Goal: Use online tool/utility

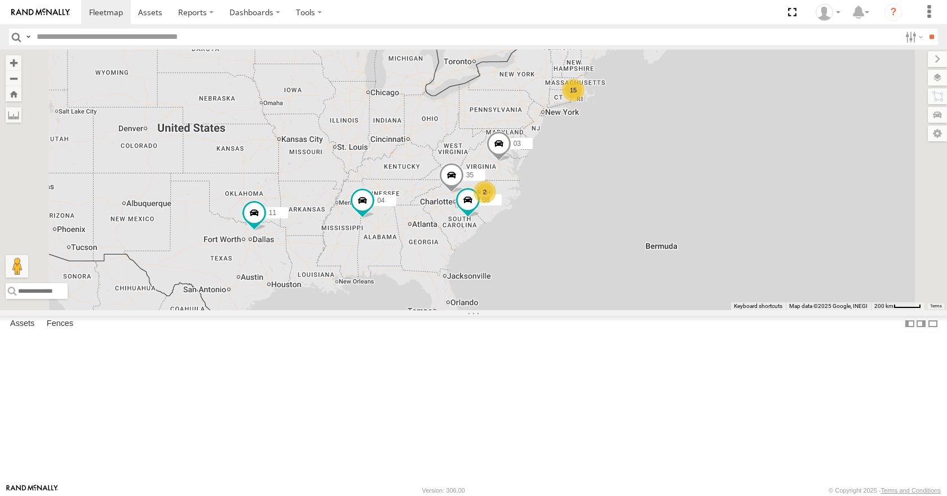
drag, startPoint x: 0, startPoint y: 0, endPoint x: 684, endPoint y: 210, distance: 714.9
click at [684, 210] on div "15 35 08 04 11 2 03" at bounding box center [473, 180] width 947 height 260
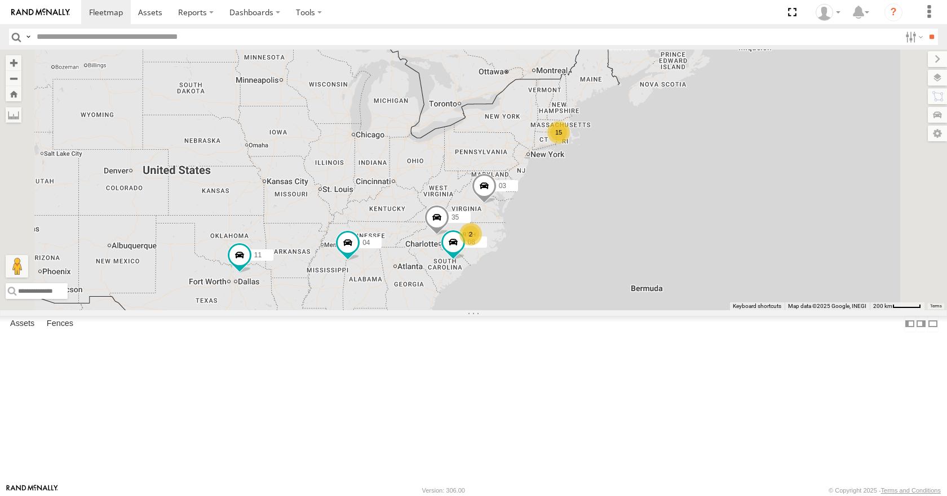
drag, startPoint x: 598, startPoint y: 369, endPoint x: 671, endPoint y: 310, distance: 93.0
click at [671, 310] on div "35 08 04 11 03 15 2" at bounding box center [473, 180] width 947 height 260
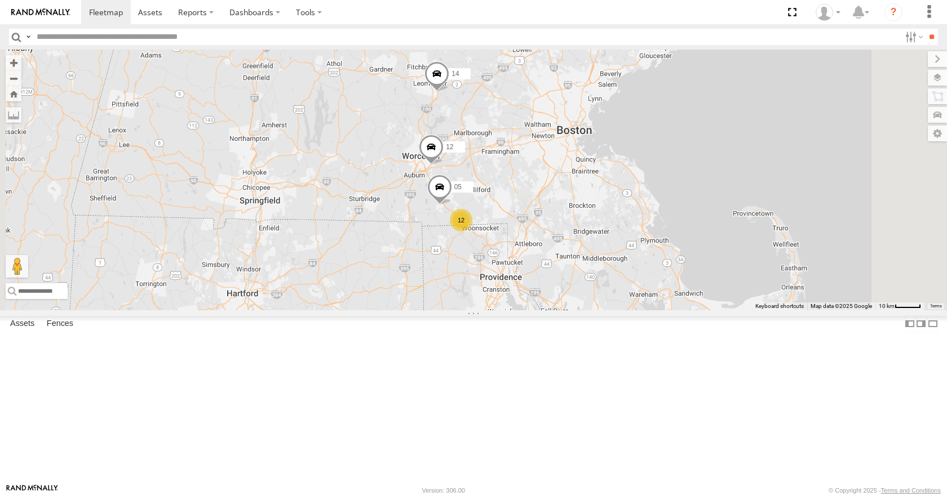
drag, startPoint x: 663, startPoint y: 126, endPoint x: 642, endPoint y: 210, distance: 86.5
click at [642, 210] on div "04 11 03 35 08 14 12 12 05" at bounding box center [473, 180] width 947 height 260
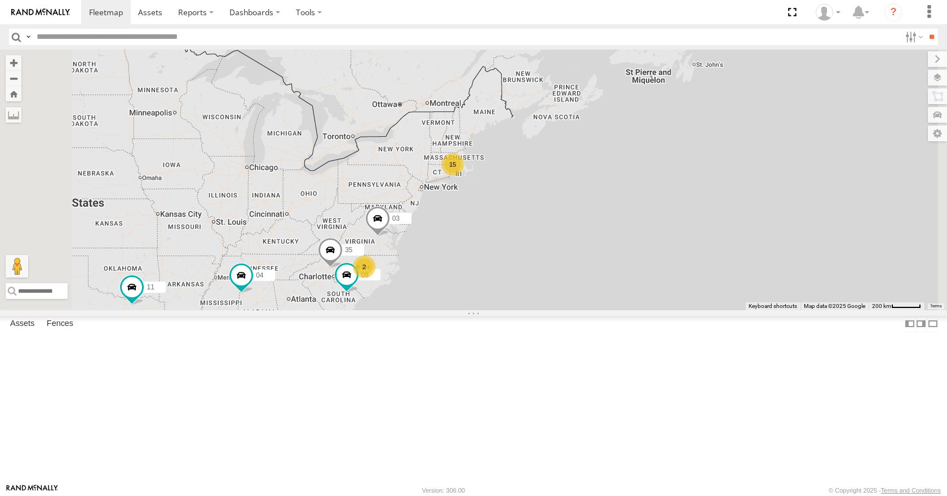
drag, startPoint x: 450, startPoint y: 357, endPoint x: 554, endPoint y: 261, distance: 141.2
click at [554, 261] on div "04 11 03 35 08 15 2" at bounding box center [473, 180] width 947 height 260
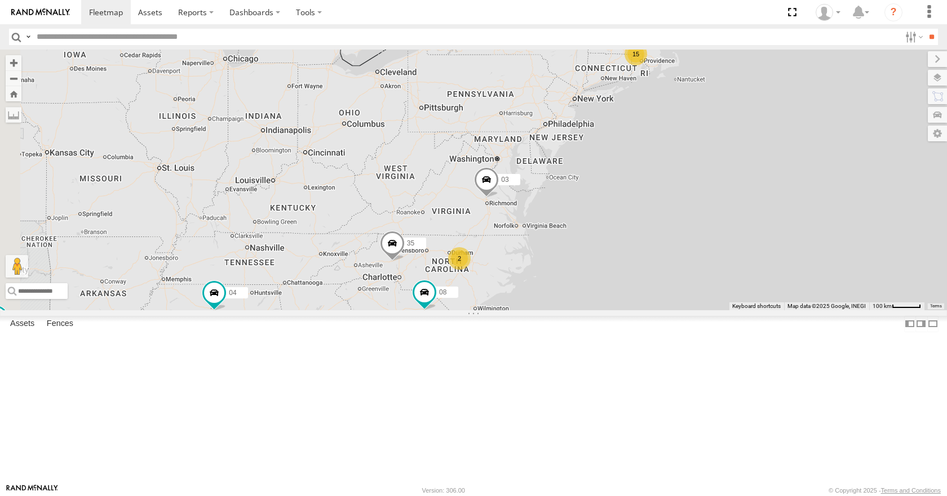
drag, startPoint x: 510, startPoint y: 308, endPoint x: 611, endPoint y: 294, distance: 102.4
click at [611, 294] on div "04 11 03 35 08 15 2" at bounding box center [473, 180] width 947 height 260
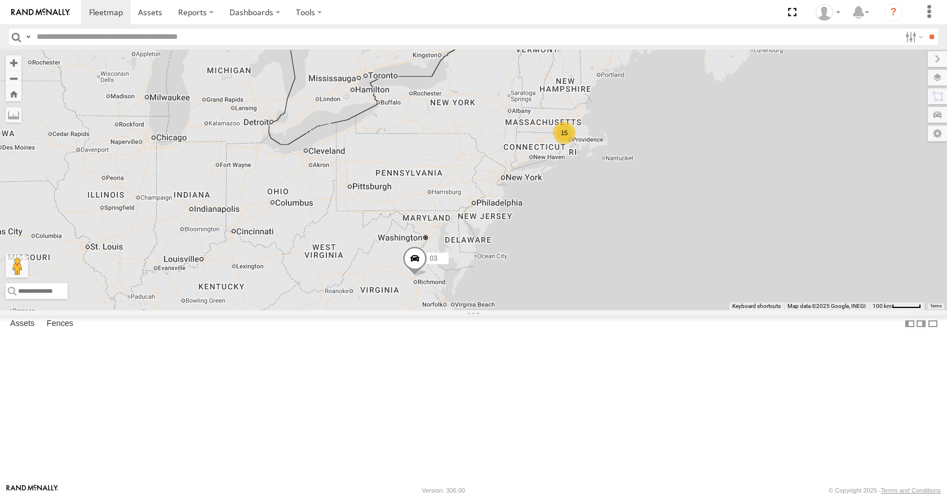
drag, startPoint x: 702, startPoint y: 203, endPoint x: 619, endPoint y: 294, distance: 123.3
click at [619, 294] on div "04 11 03 35 08 15 2" at bounding box center [473, 180] width 947 height 260
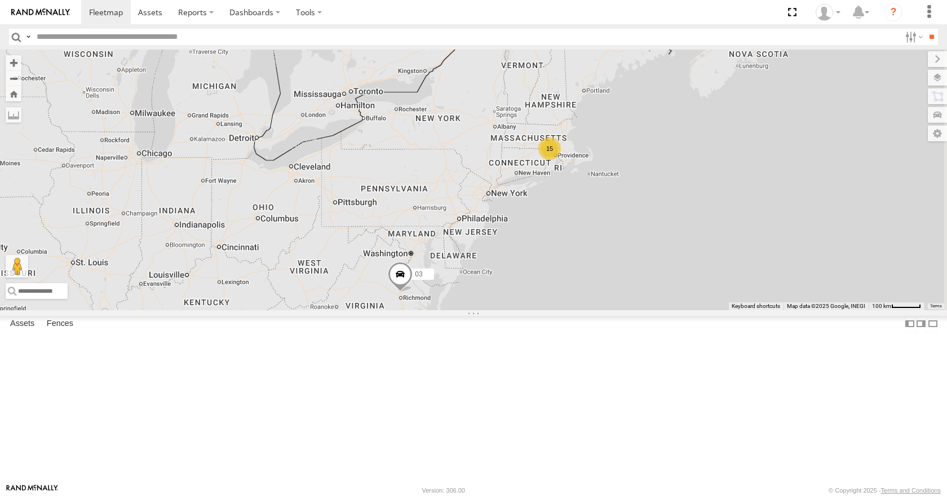
drag, startPoint x: 653, startPoint y: 241, endPoint x: 614, endPoint y: 275, distance: 51.9
click at [614, 275] on div "04 11 03 35 08 15 2" at bounding box center [473, 180] width 947 height 260
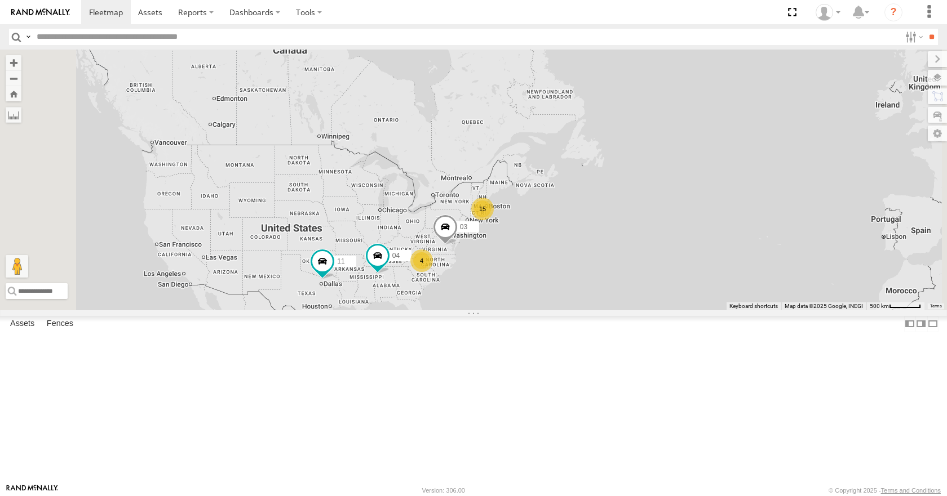
drag, startPoint x: 609, startPoint y: 338, endPoint x: 601, endPoint y: 355, distance: 18.7
click at [601, 310] on div "04 11 03 15 4" at bounding box center [473, 180] width 947 height 260
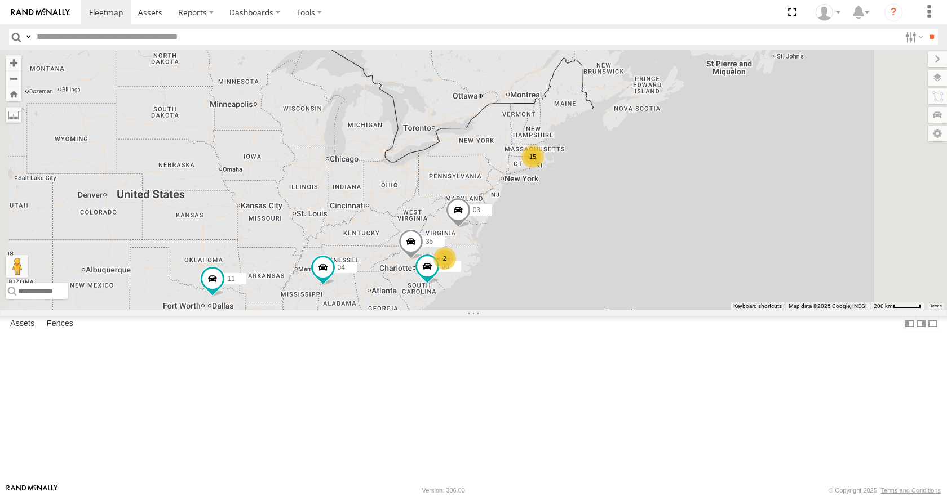
drag, startPoint x: 529, startPoint y: 301, endPoint x: 555, endPoint y: 286, distance: 30.1
click at [555, 286] on div "04 11 03 15 35 08 2" at bounding box center [473, 180] width 947 height 260
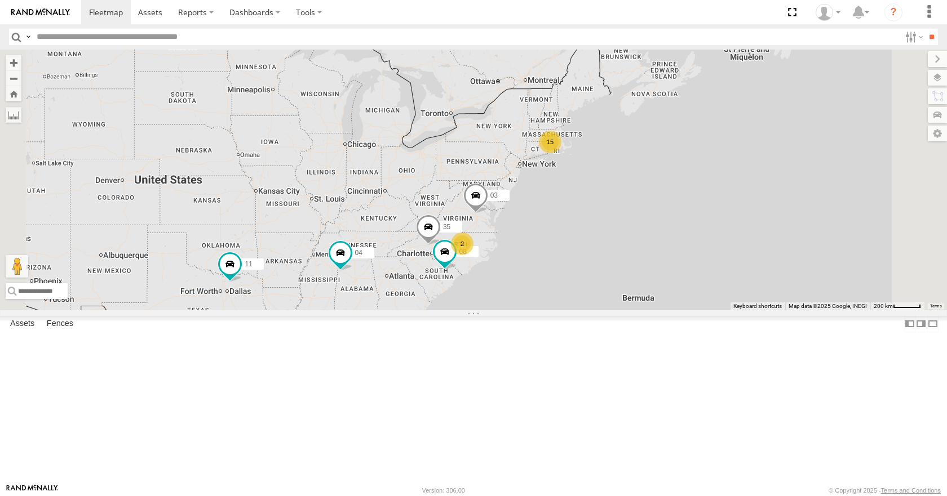
drag, startPoint x: 521, startPoint y: 329, endPoint x: 541, endPoint y: 312, distance: 26.0
click at [541, 310] on div "04 11 03 15 35 08 2" at bounding box center [473, 180] width 947 height 260
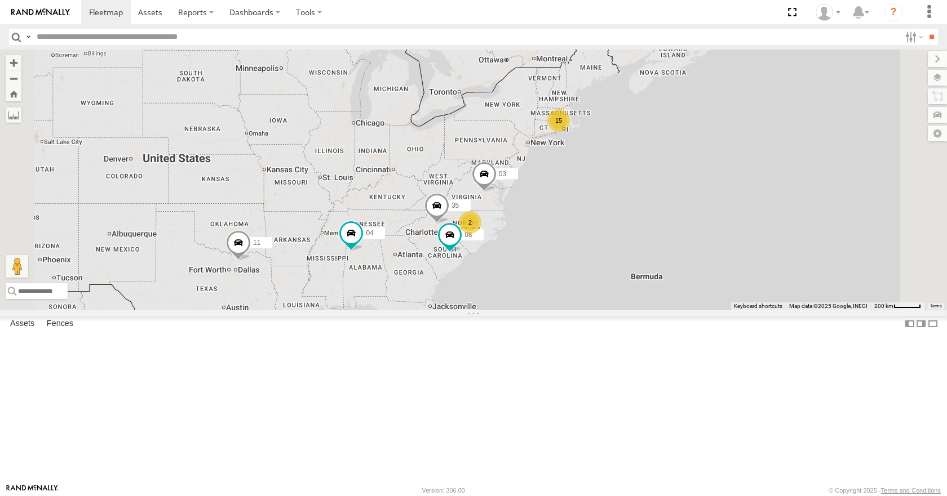
drag, startPoint x: 636, startPoint y: 266, endPoint x: 559, endPoint y: 273, distance: 77.5
click at [559, 273] on div "15 35 08 04 11 2 03" at bounding box center [473, 180] width 947 height 260
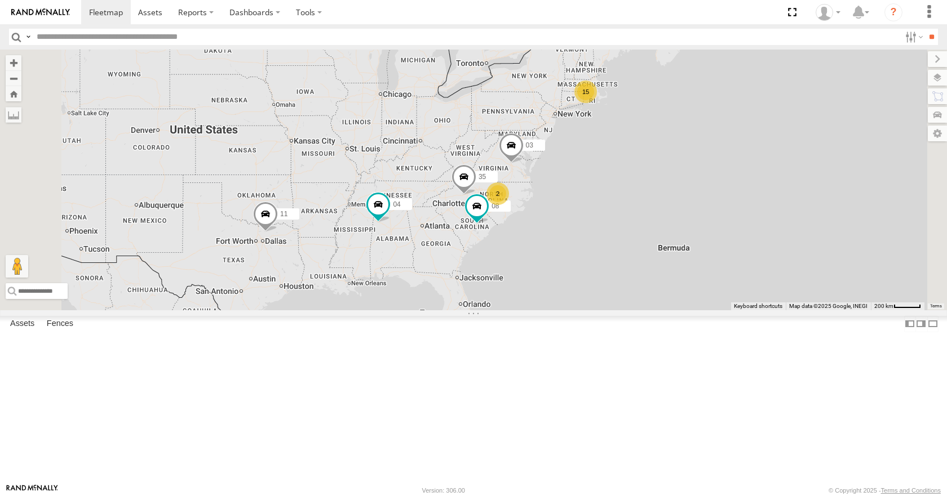
drag, startPoint x: 575, startPoint y: 269, endPoint x: 603, endPoint y: 239, distance: 41.1
click at [603, 239] on div "15 35 08 04 11 2 03" at bounding box center [473, 180] width 947 height 260
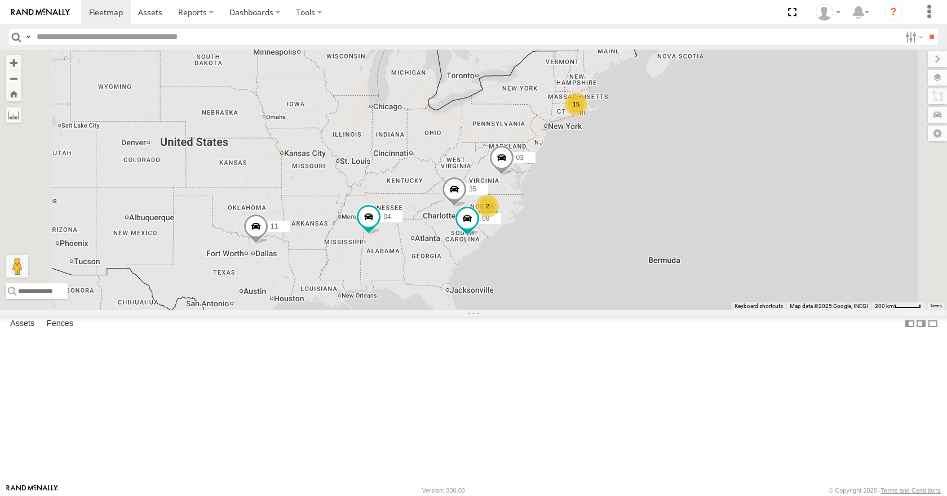
drag, startPoint x: 609, startPoint y: 233, endPoint x: 595, endPoint y: 248, distance: 20.4
click at [595, 248] on div "15 35 08 04 11 2 03" at bounding box center [473, 180] width 947 height 260
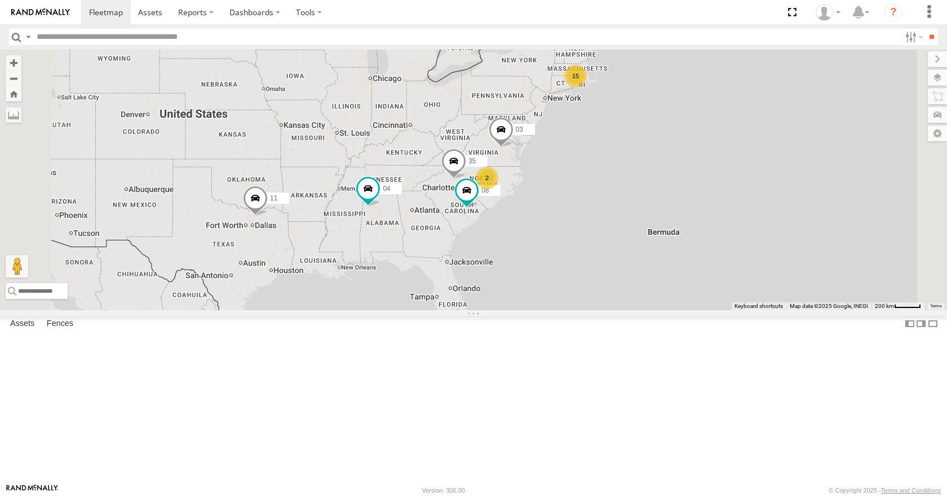
drag, startPoint x: 595, startPoint y: 248, endPoint x: 596, endPoint y: 218, distance: 30.4
click at [596, 218] on div "15 35 08 04 11 2 03" at bounding box center [473, 180] width 947 height 260
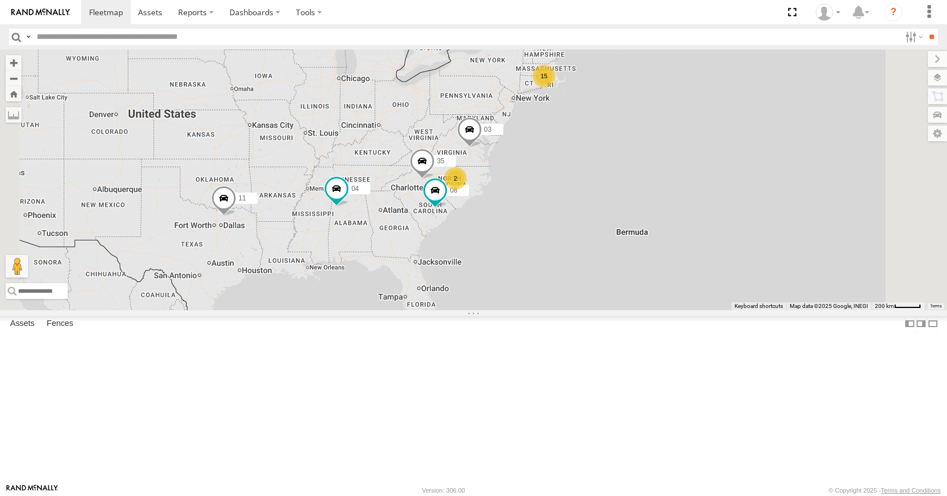
drag, startPoint x: 598, startPoint y: 220, endPoint x: 566, endPoint y: 221, distance: 31.6
click at [566, 221] on div "15 35 08 04 11 2 03" at bounding box center [473, 180] width 947 height 260
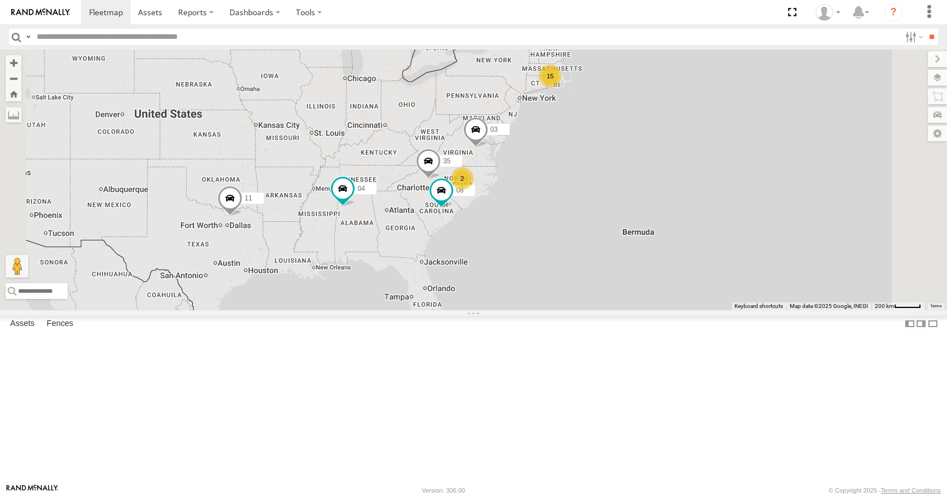
drag, startPoint x: 561, startPoint y: 220, endPoint x: 570, endPoint y: 220, distance: 9.0
click at [570, 220] on div "15 35 08 04 11 2 03" at bounding box center [473, 180] width 947 height 260
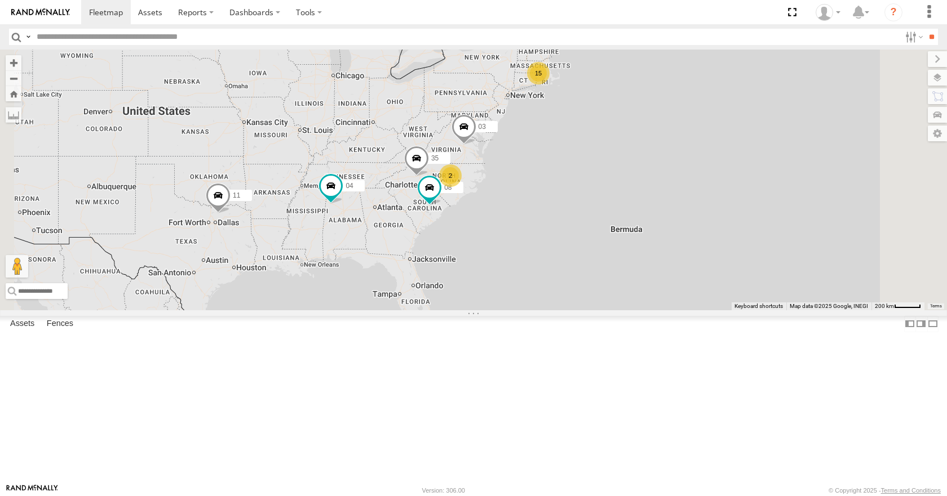
drag, startPoint x: 570, startPoint y: 220, endPoint x: 559, endPoint y: 219, distance: 11.4
click at [559, 219] on div "15 35 08 04 11 2 03" at bounding box center [473, 180] width 947 height 260
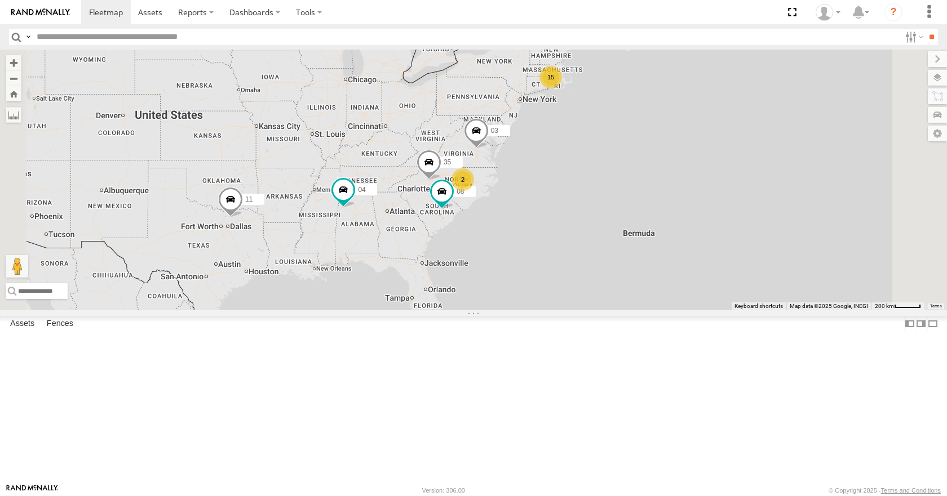
drag, startPoint x: 559, startPoint y: 219, endPoint x: 570, endPoint y: 222, distance: 11.2
click at [570, 222] on div "15 35 08 04 11 2 03" at bounding box center [473, 180] width 947 height 260
